Goal: Contribute content: Contribute content

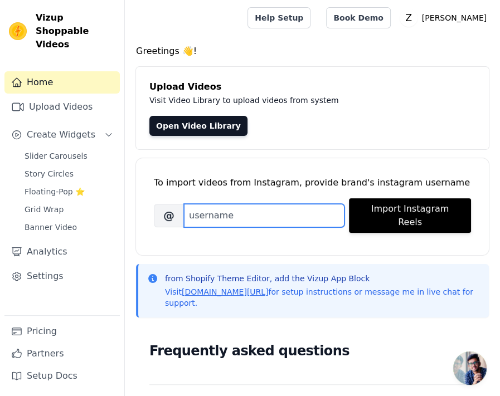
paste input "[PERSON_NAME].2"
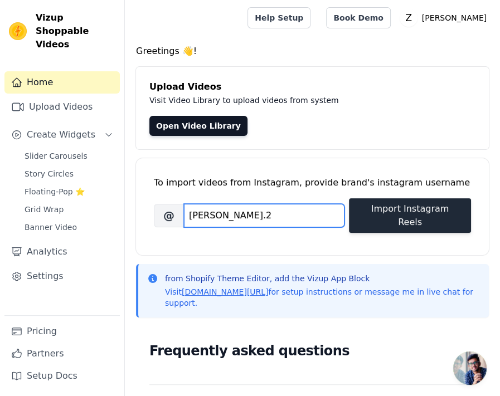
type input "[PERSON_NAME].2"
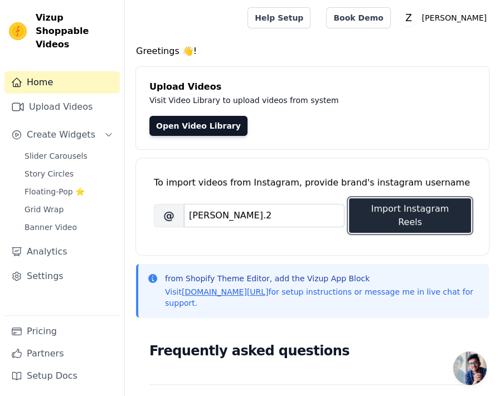
click at [404, 217] on button "Import Instagram Reels" at bounding box center [410, 215] width 122 height 35
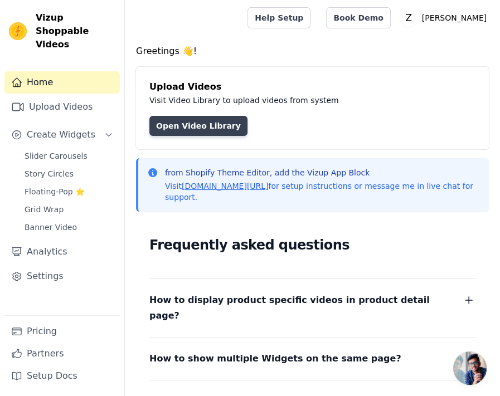
click at [219, 127] on link "Open Video Library" at bounding box center [198, 126] width 98 height 20
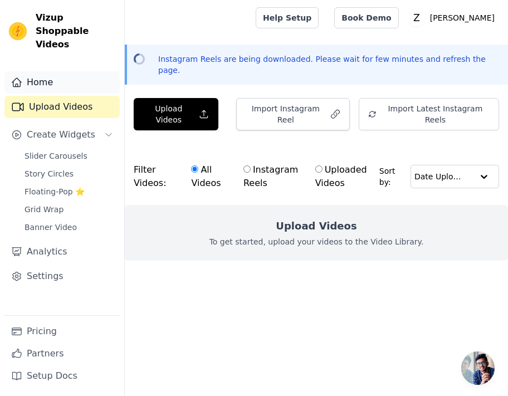
click at [28, 71] on link "Home" at bounding box center [61, 82] width 115 height 22
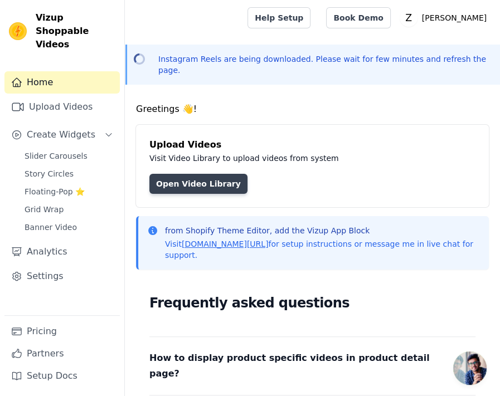
click at [214, 174] on link "Open Video Library" at bounding box center [198, 184] width 98 height 20
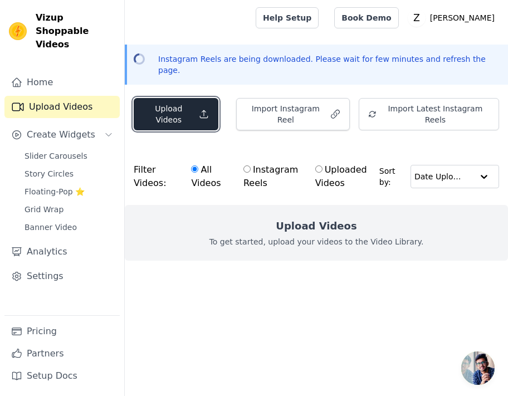
click at [186, 100] on button "Upload Videos" at bounding box center [176, 114] width 85 height 32
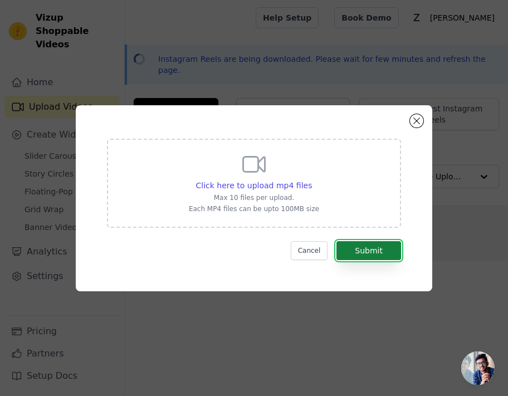
click at [381, 255] on button "Submit" at bounding box center [369, 250] width 65 height 19
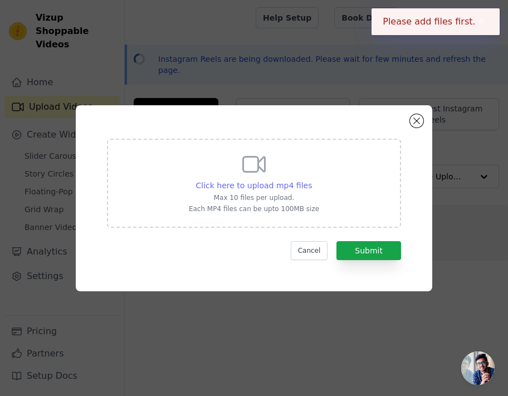
click at [287, 181] on span "Click here to upload mp4 files" at bounding box center [254, 185] width 117 height 9
click at [312, 180] on input "Click here to upload mp4 files Max 10 files per upload. Each MP4 files can be u…" at bounding box center [312, 180] width 1 height 1
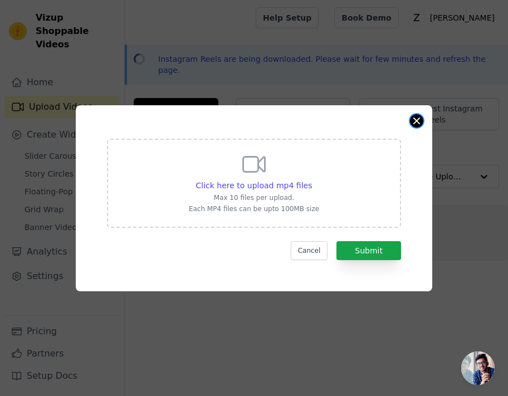
click at [419, 123] on button "Close modal" at bounding box center [416, 120] width 13 height 13
